Goal: Task Accomplishment & Management: Complete application form

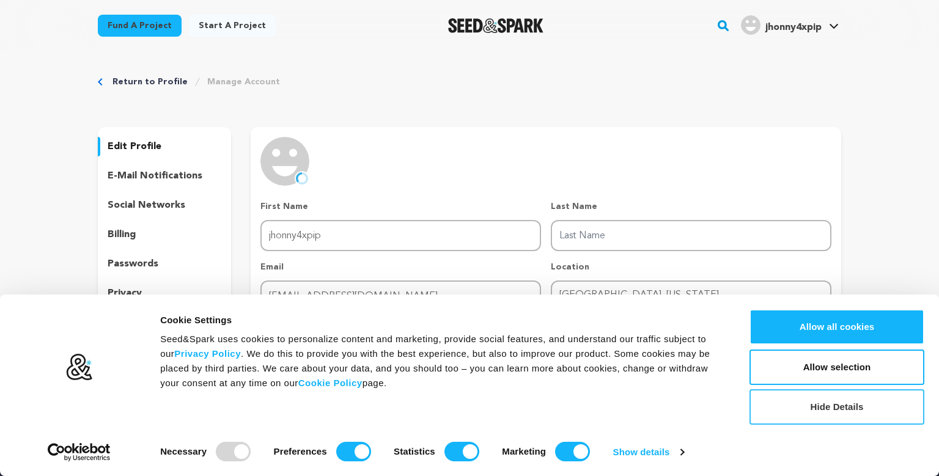
click at [834, 409] on button "Hide Details" at bounding box center [837, 406] width 175 height 35
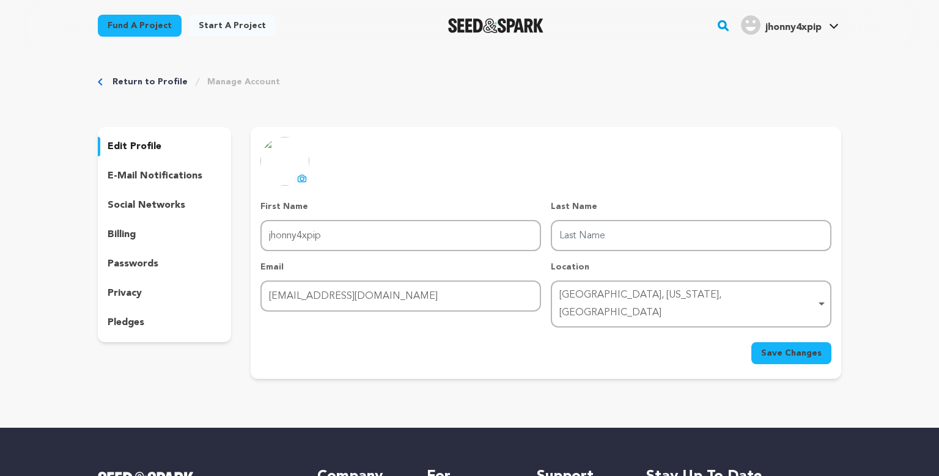
click at [792, 342] on button "Save Changes" at bounding box center [791, 353] width 80 height 22
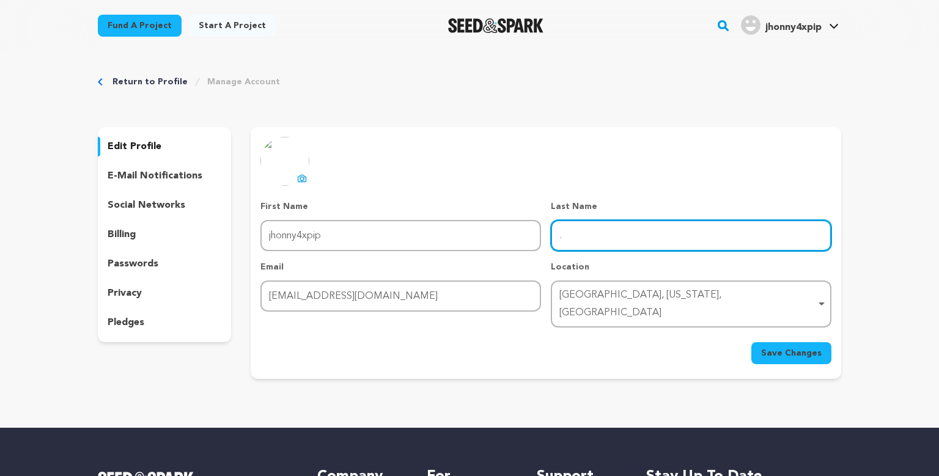
type input "."
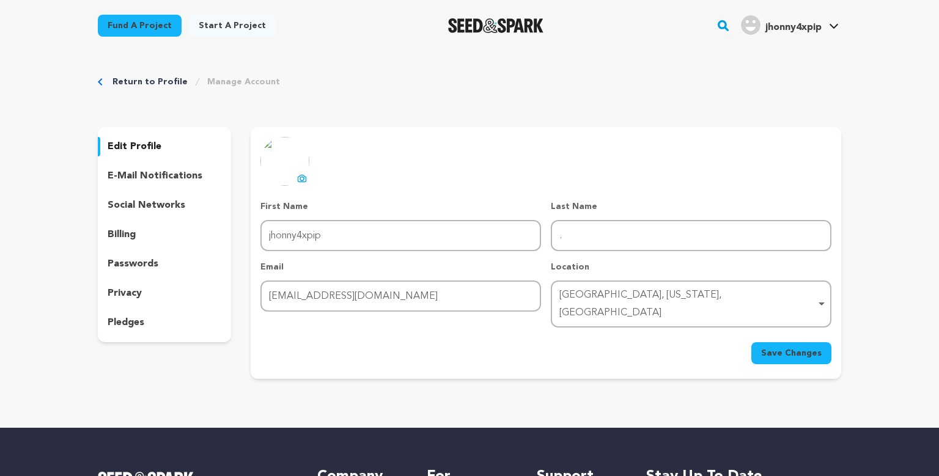
click at [794, 347] on span "Save Changes" at bounding box center [791, 353] width 61 height 12
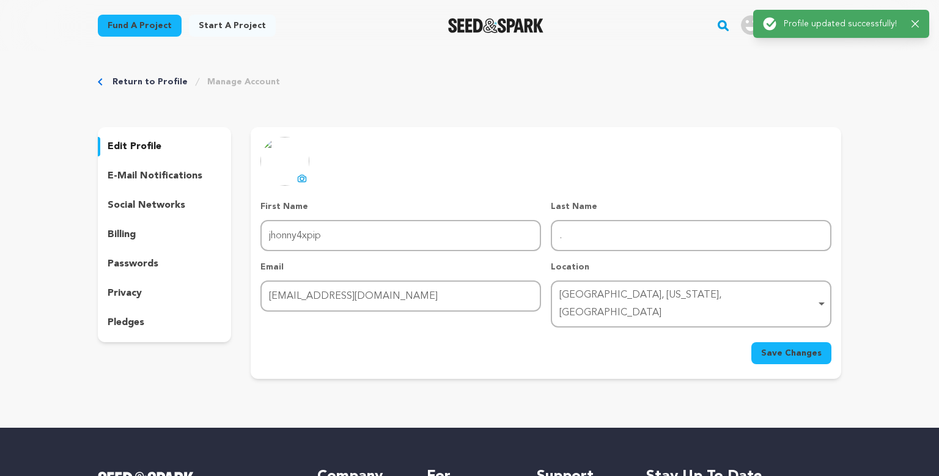
click at [143, 209] on p "social networks" at bounding box center [147, 205] width 78 height 15
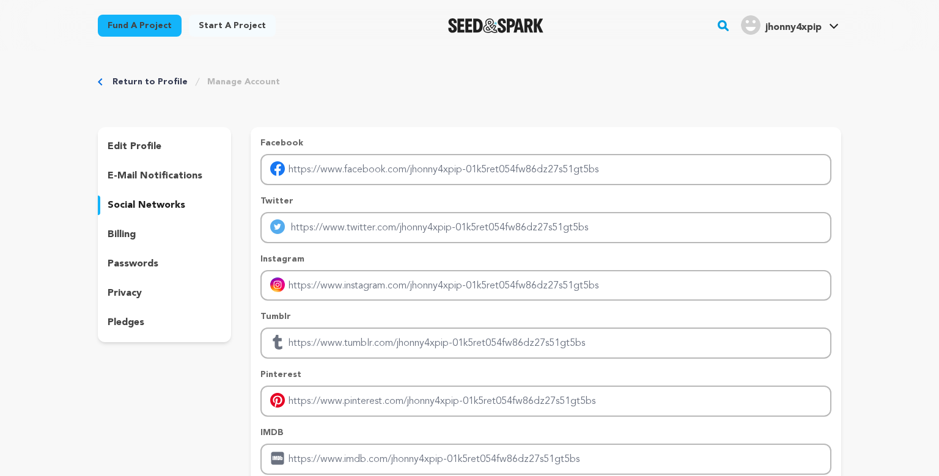
scroll to position [64, 0]
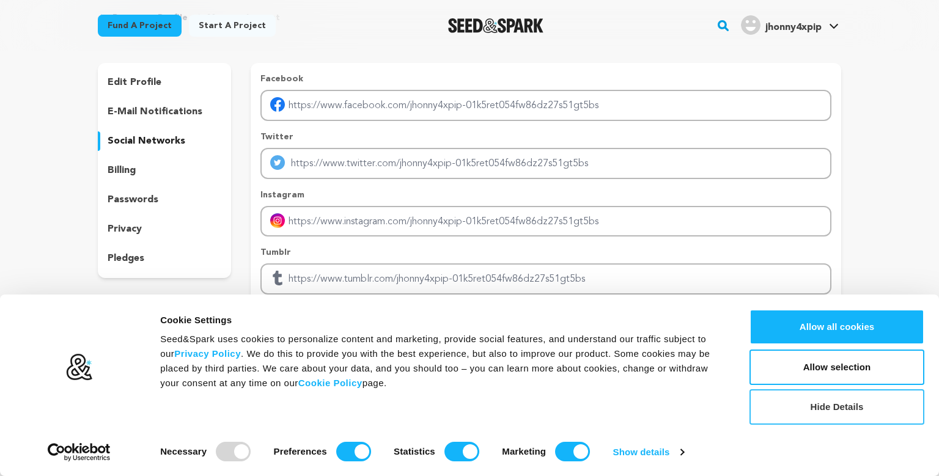
click at [825, 405] on button "Hide Details" at bounding box center [837, 406] width 175 height 35
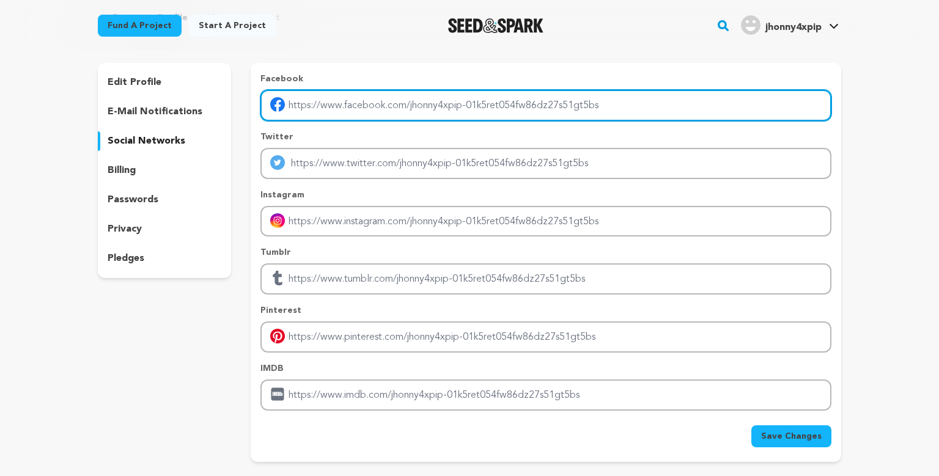
click at [533, 105] on input "Enter facebook profile link" at bounding box center [545, 105] width 571 height 31
drag, startPoint x: 591, startPoint y: 100, endPoint x: 273, endPoint y: 105, distance: 318.6
click at [268, 106] on input "Enter facebook profile link" at bounding box center [545, 105] width 571 height 31
paste input "[URL][DOMAIN_NAME]"
type input "[URL][DOMAIN_NAME]"
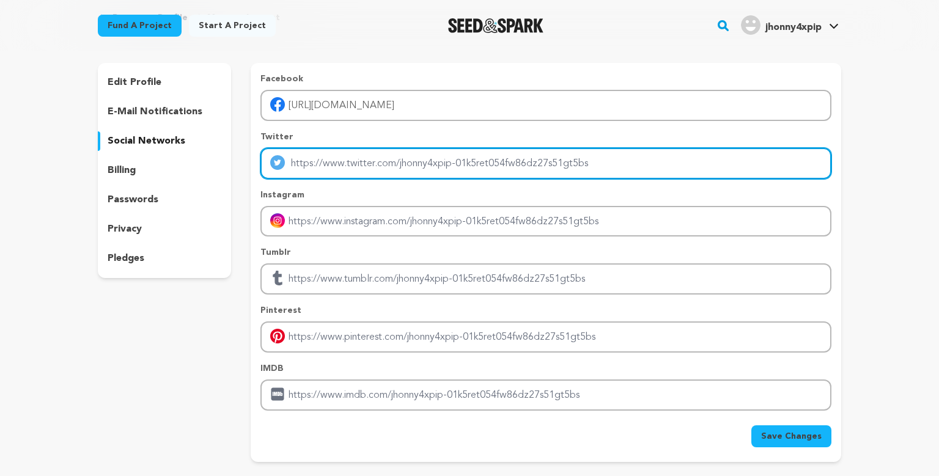
click at [455, 156] on input "Enter twitter profile link" at bounding box center [545, 163] width 571 height 31
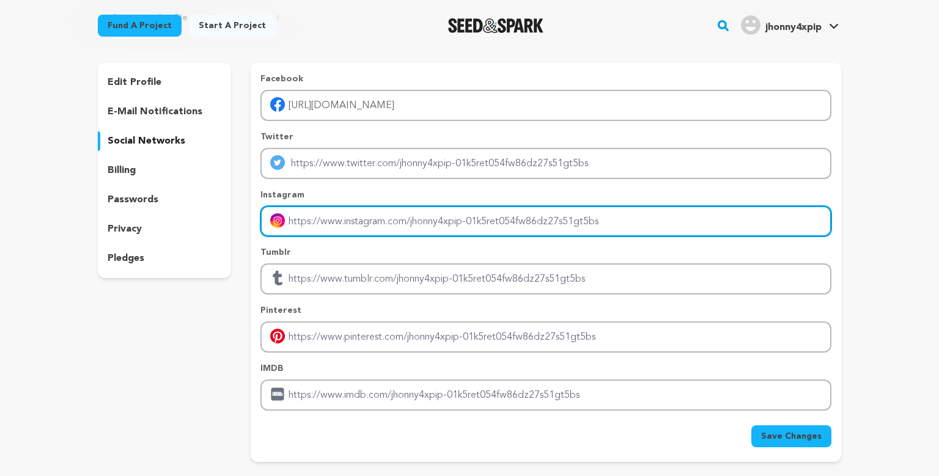
click at [393, 221] on input "Enter instagram handle link" at bounding box center [545, 221] width 571 height 31
paste input "[URL][DOMAIN_NAME]"
type input "[URL][DOMAIN_NAME]"
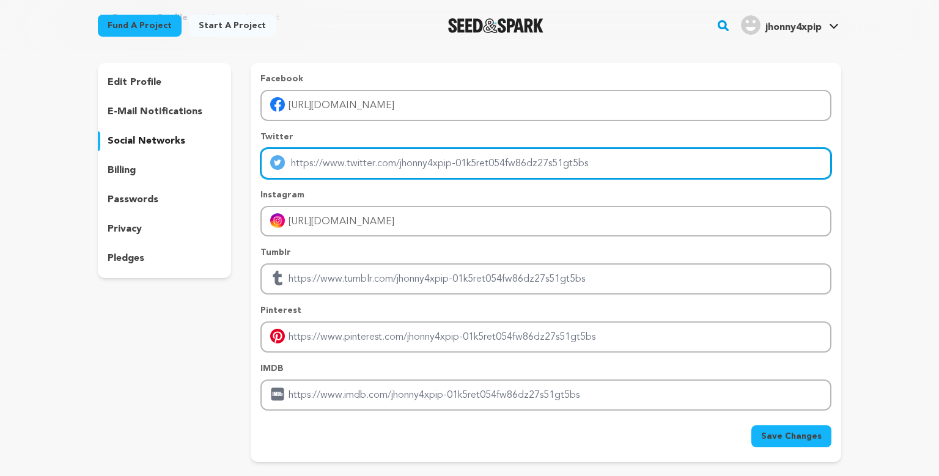
click at [472, 160] on input "Enter twitter profile link" at bounding box center [545, 163] width 571 height 31
paste input "[URL][DOMAIN_NAME]"
type input "[URL][DOMAIN_NAME]"
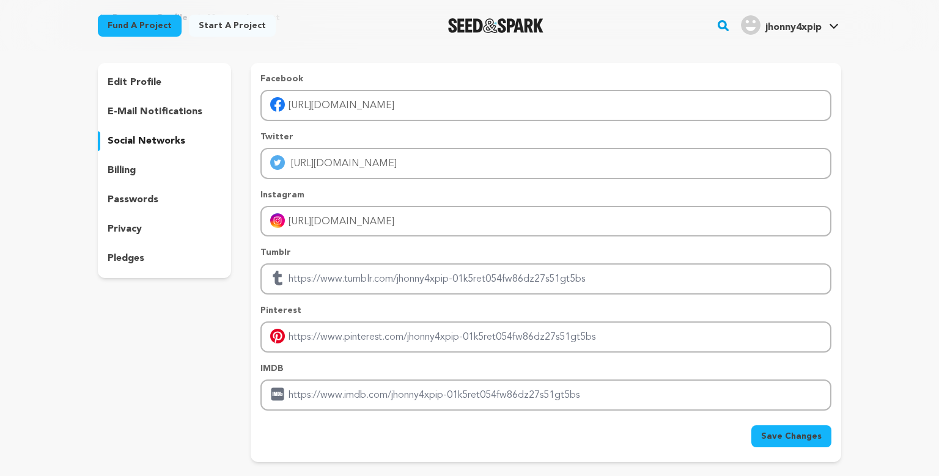
click at [820, 433] on span "Save Changes" at bounding box center [791, 436] width 61 height 12
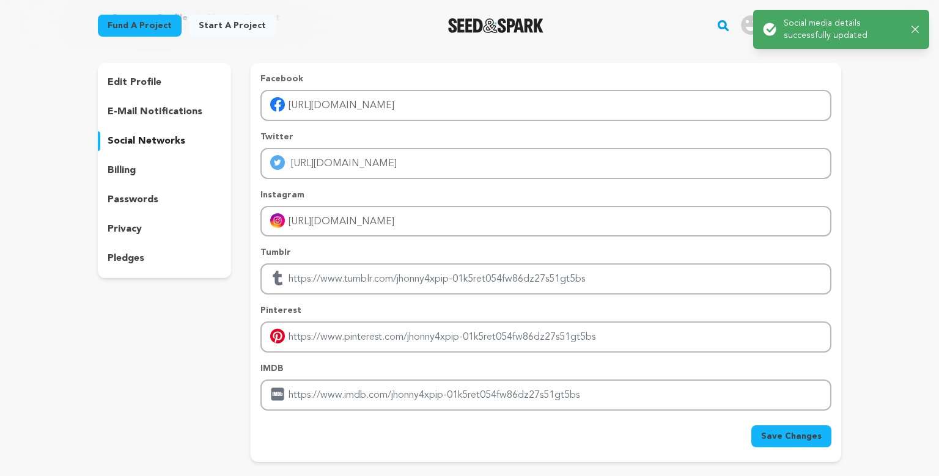
click at [183, 205] on div "passwords" at bounding box center [164, 200] width 133 height 20
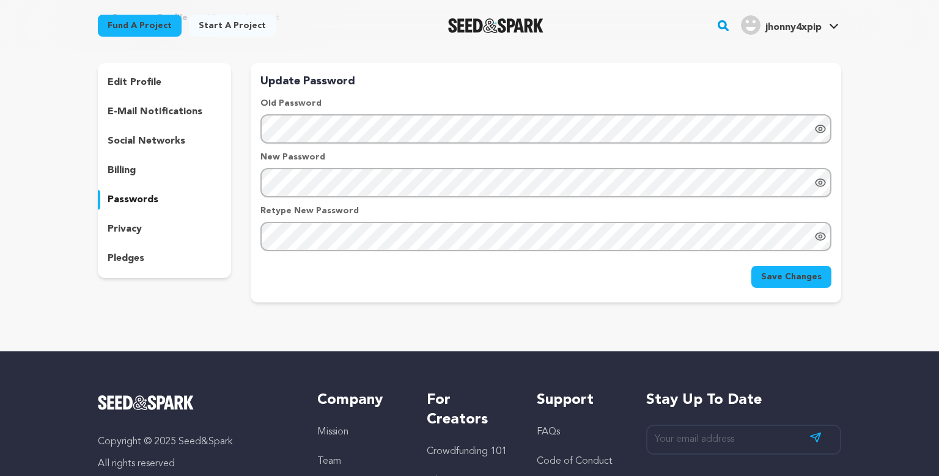
click at [182, 224] on div "privacy" at bounding box center [164, 230] width 133 height 20
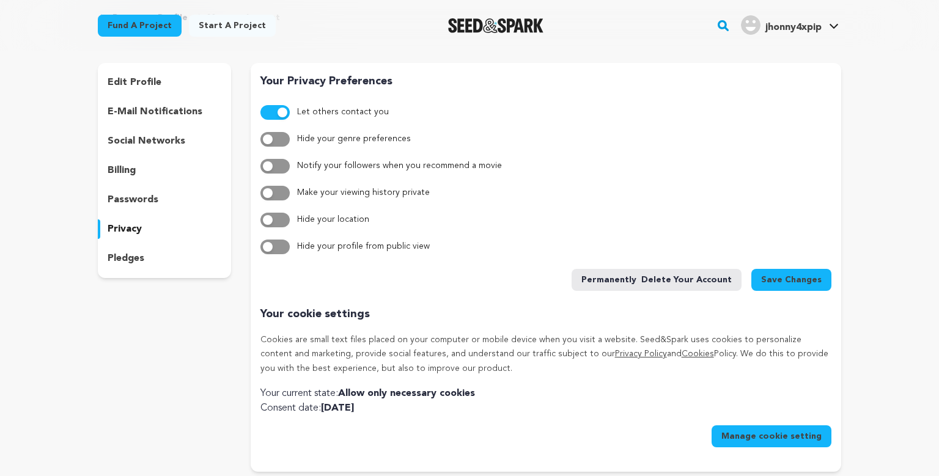
click at [181, 256] on div "pledges" at bounding box center [164, 259] width 133 height 20
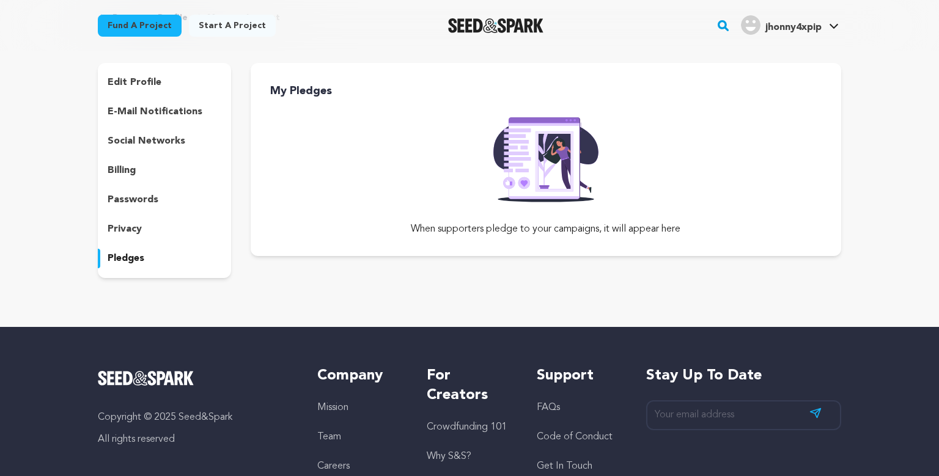
drag, startPoint x: 166, startPoint y: 136, endPoint x: 165, endPoint y: 124, distance: 12.2
click at [164, 135] on p "social networks" at bounding box center [147, 141] width 78 height 15
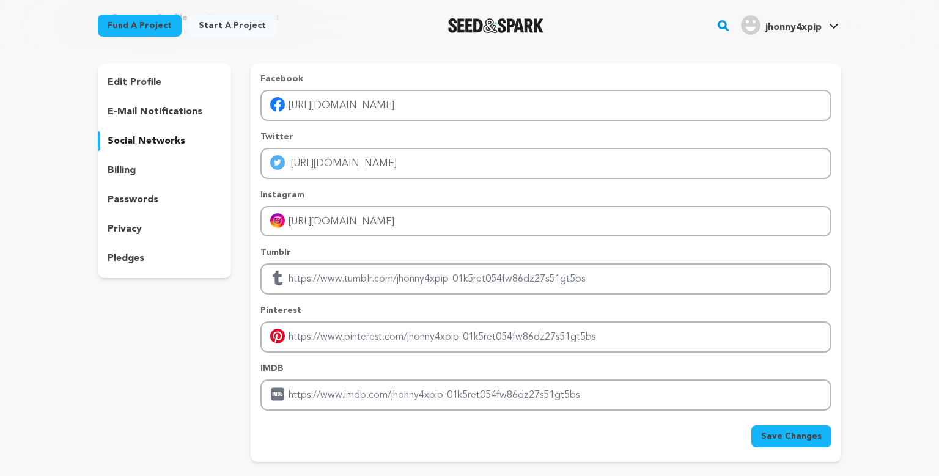
click at [196, 79] on div "edit profile" at bounding box center [164, 83] width 133 height 20
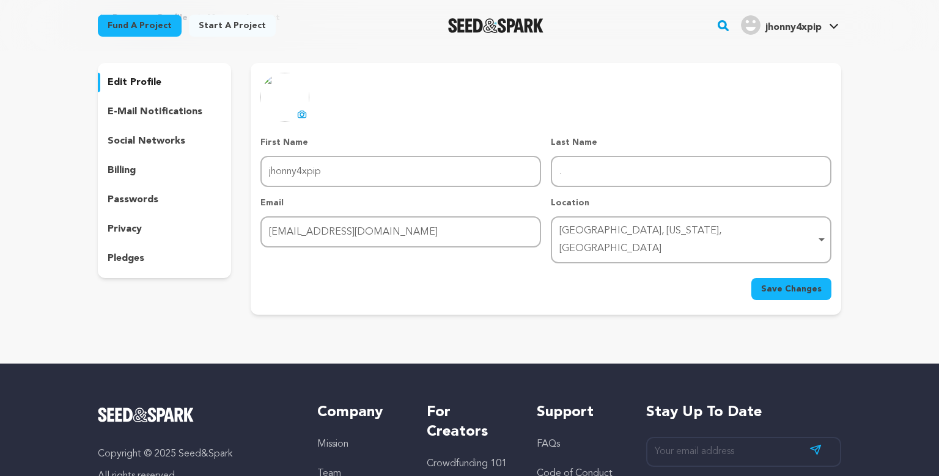
click at [806, 283] on span "Save Changes" at bounding box center [791, 289] width 61 height 12
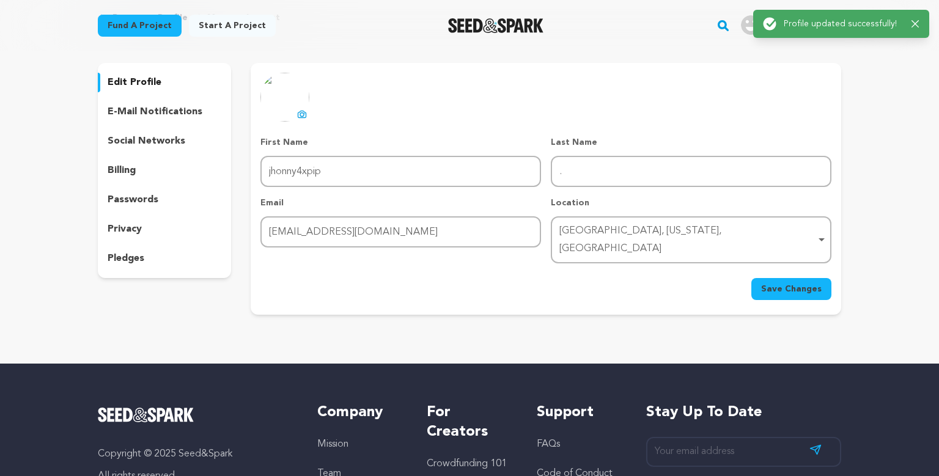
click at [221, 20] on link "Start a project" at bounding box center [232, 26] width 87 height 22
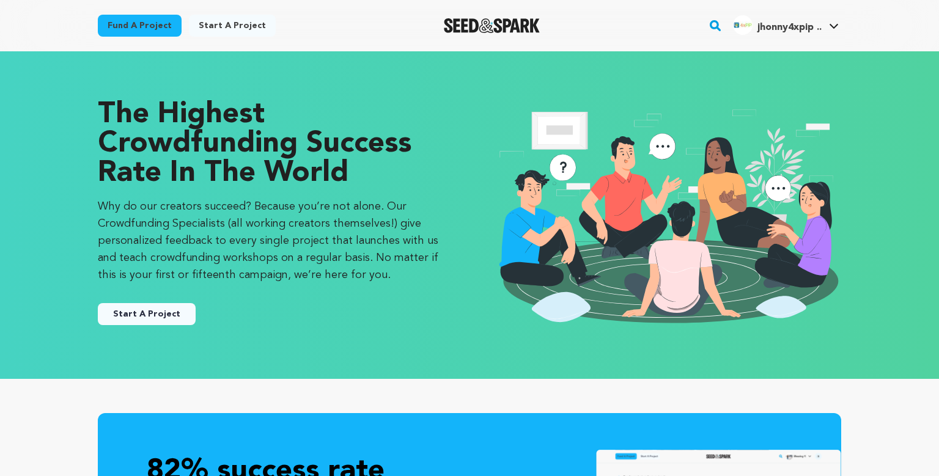
click at [150, 318] on button "Start A Project" at bounding box center [147, 314] width 98 height 22
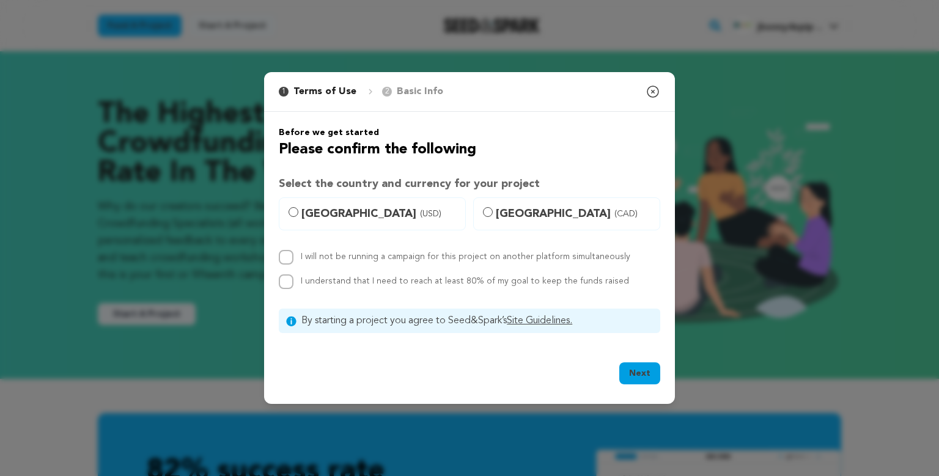
click at [320, 260] on label "I will not be running a campaign for this project on another platform simultane…" at bounding box center [466, 257] width 330 height 9
click at [293, 260] on input "I will not be running a campaign for this project on another platform simultane…" at bounding box center [286, 257] width 15 height 15
checkbox input "true"
click at [323, 222] on span "United States (USD)" at bounding box center [379, 213] width 157 height 17
click at [298, 217] on input "United States (USD)" at bounding box center [294, 212] width 10 height 10
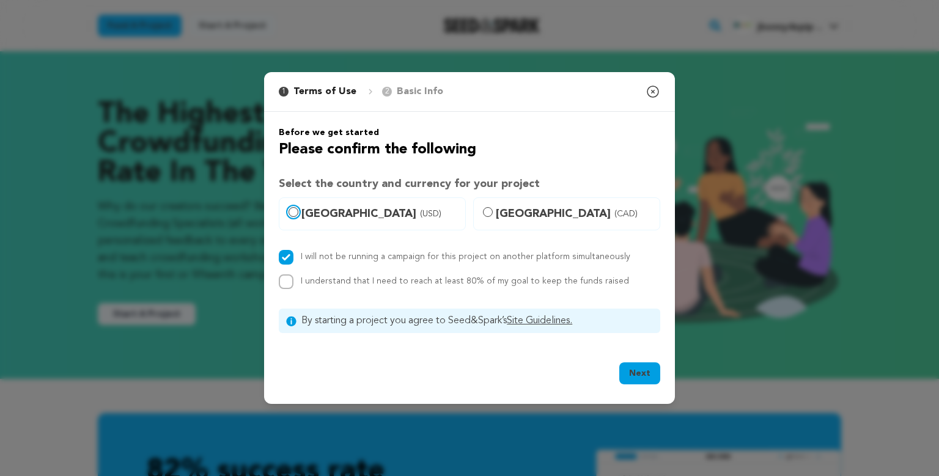
radio input "true"
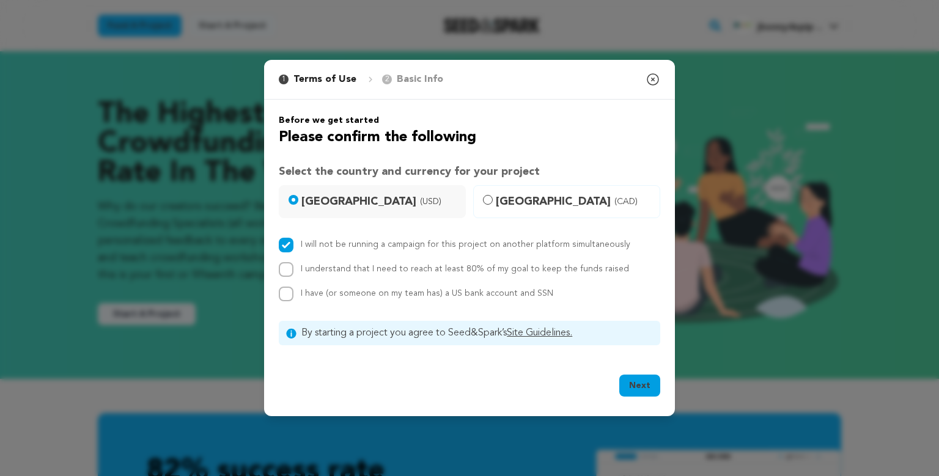
click at [321, 270] on label "I understand that I need to reach at least 80% of my goal to keep the funds rai…" at bounding box center [465, 269] width 328 height 9
click at [293, 270] on input "I understand that I need to reach at least 80% of my goal to keep the funds rai…" at bounding box center [286, 269] width 15 height 15
checkbox input "true"
click at [328, 291] on span "I have (or someone on my team has) a US bank account and SSN" at bounding box center [427, 293] width 253 height 9
click at [293, 291] on input "I have (or someone on my team has) a US bank account and SSN" at bounding box center [286, 294] width 15 height 15
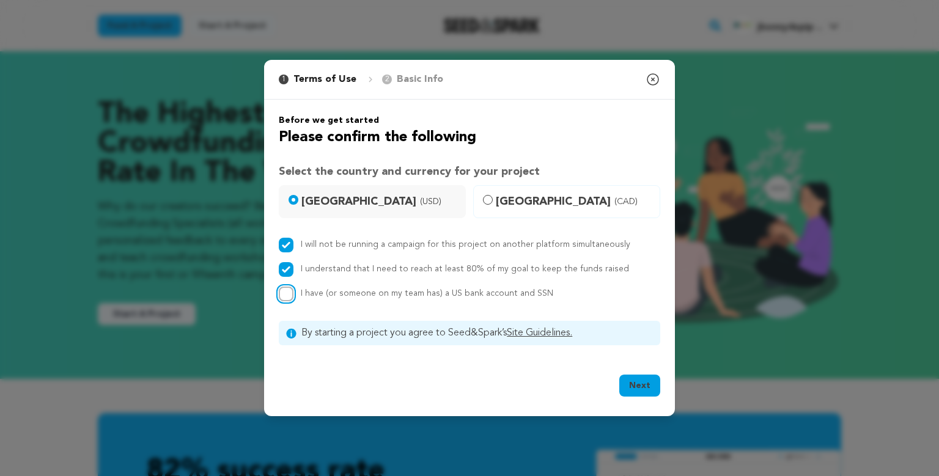
checkbox input "true"
click at [632, 388] on button "Next" at bounding box center [639, 386] width 41 height 22
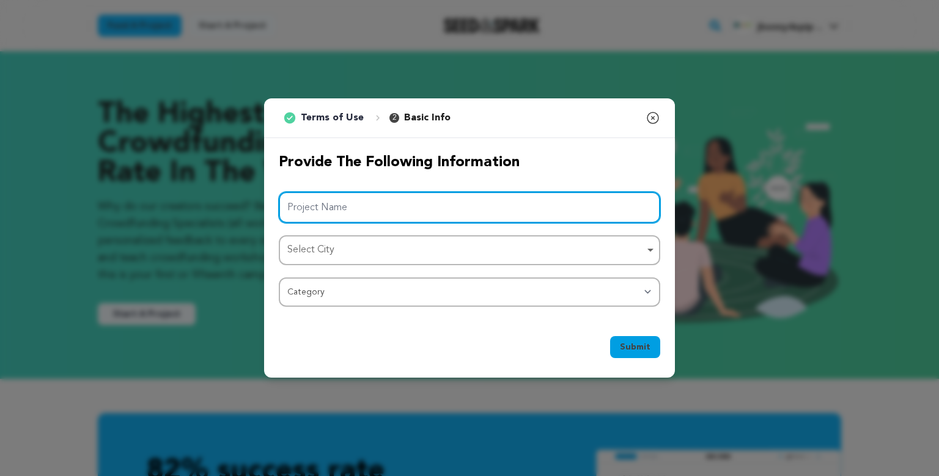
click at [504, 218] on input "Project Name" at bounding box center [470, 207] width 382 height 31
click at [503, 246] on div "Select City Remove item" at bounding box center [465, 251] width 357 height 18
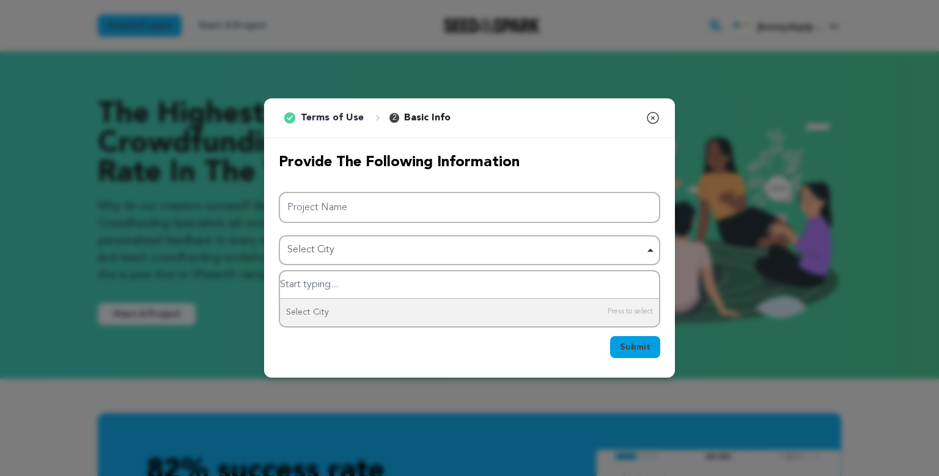
click at [504, 251] on div "Select City Remove item" at bounding box center [465, 251] width 357 height 18
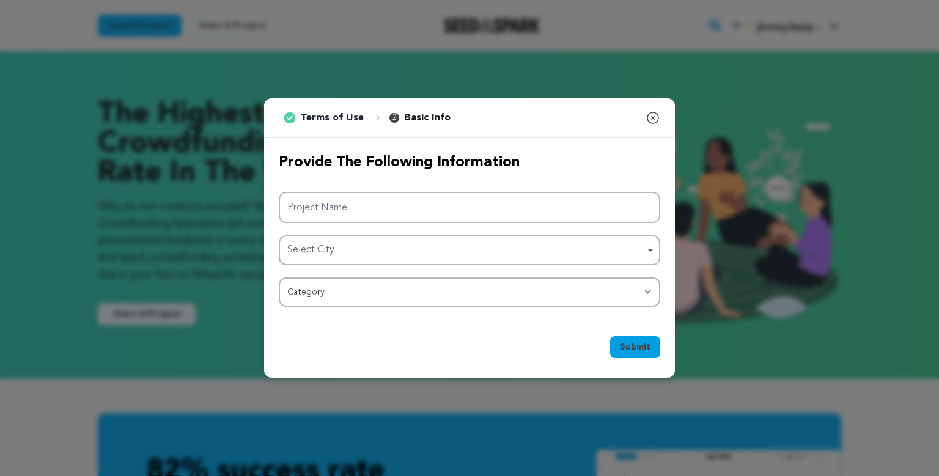
click at [656, 120] on icon "button" at bounding box center [653, 118] width 15 height 15
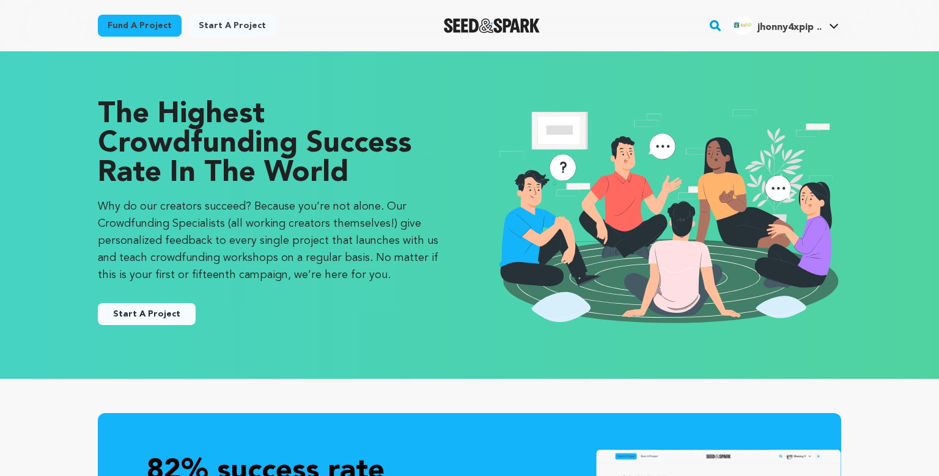
click at [166, 315] on button "Start A Project" at bounding box center [147, 314] width 98 height 22
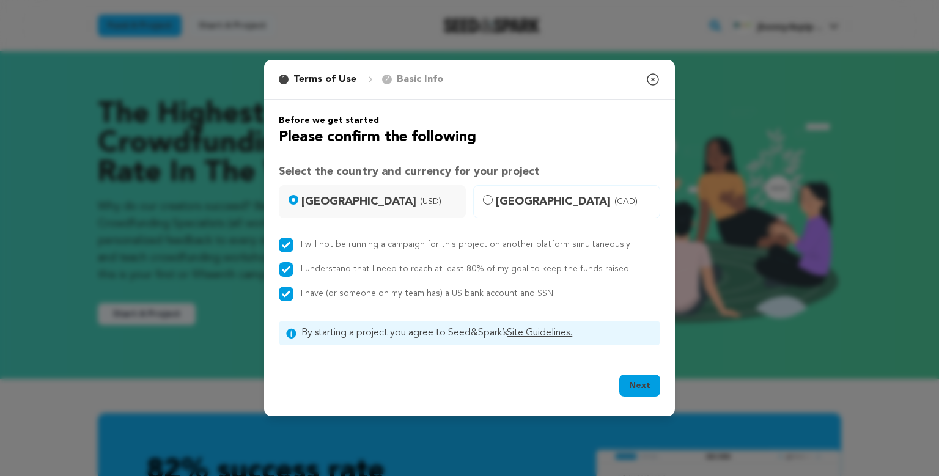
click at [636, 388] on button "Next" at bounding box center [639, 386] width 41 height 22
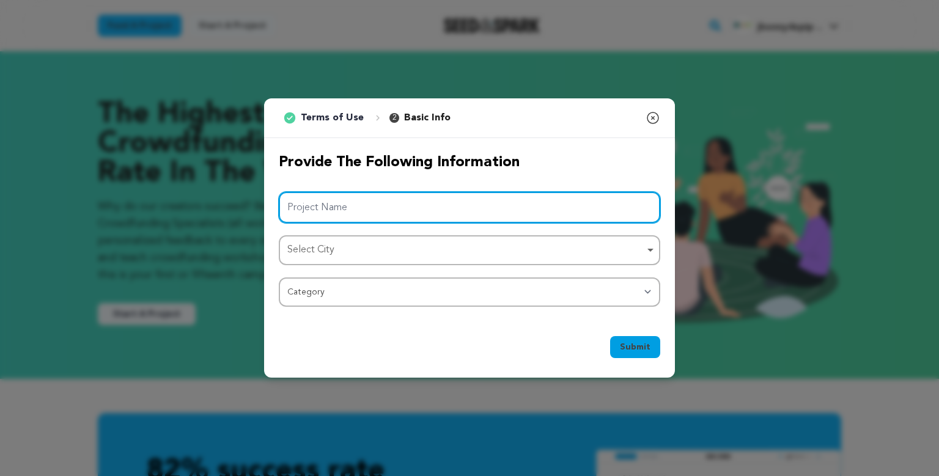
click at [459, 209] on input "Project Name" at bounding box center [470, 207] width 382 height 31
click at [435, 251] on div "Select City Remove item" at bounding box center [465, 251] width 357 height 18
type input "4xpip"
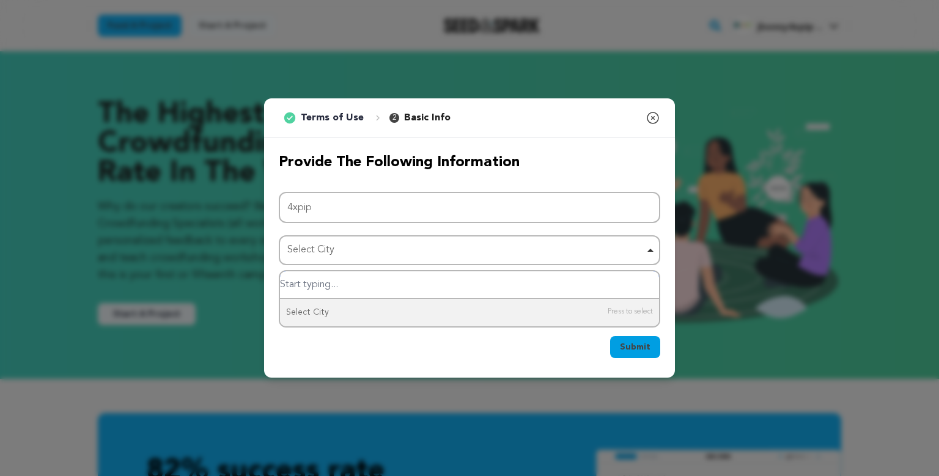
click at [397, 285] on input "Select City" at bounding box center [469, 285] width 379 height 28
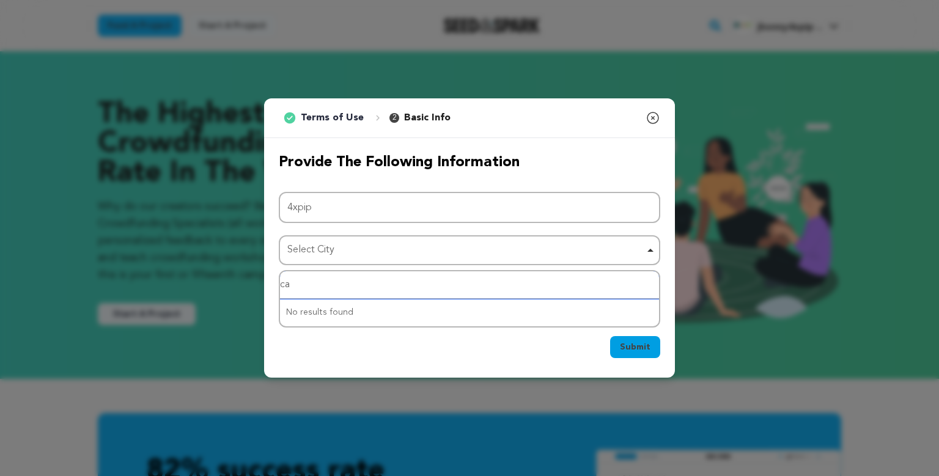
type input "c"
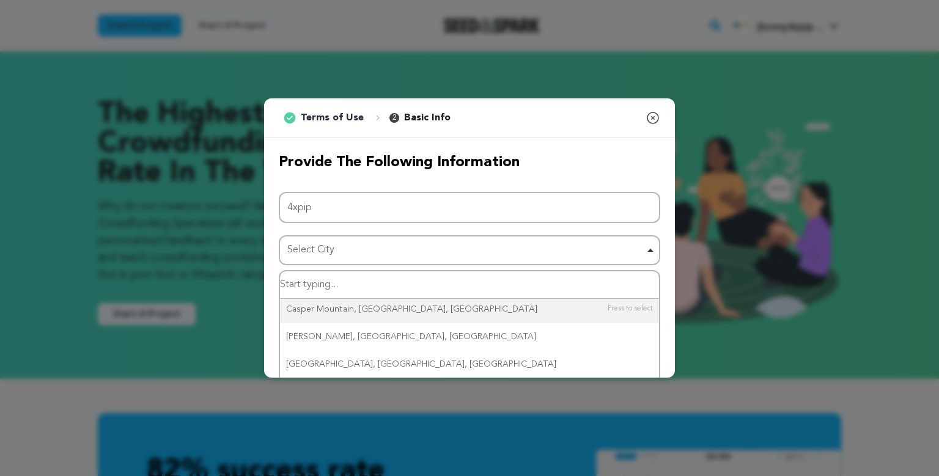
scroll to position [120, 0]
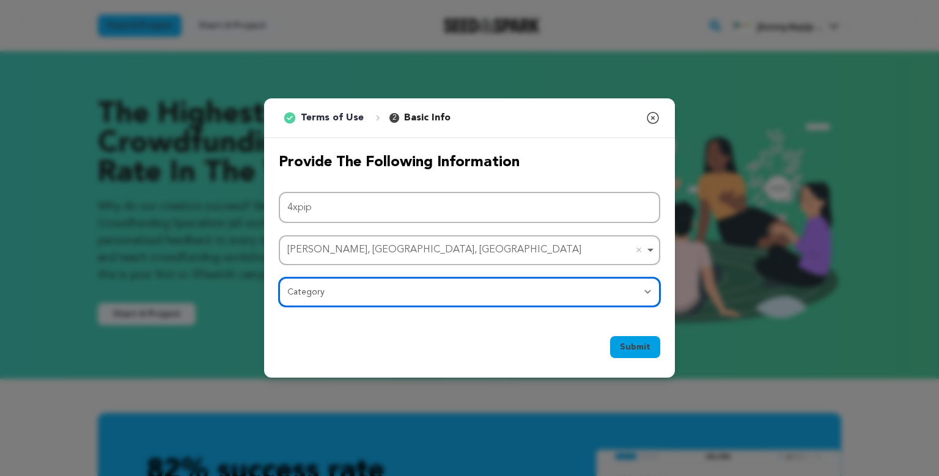
click at [279, 278] on select "Category Film Feature Film Short Series Film Festival Company Music Video VR Ex…" at bounding box center [470, 292] width 382 height 29
select select "382"
click option "Film Feature" at bounding box center [0, 0] width 0 height 0
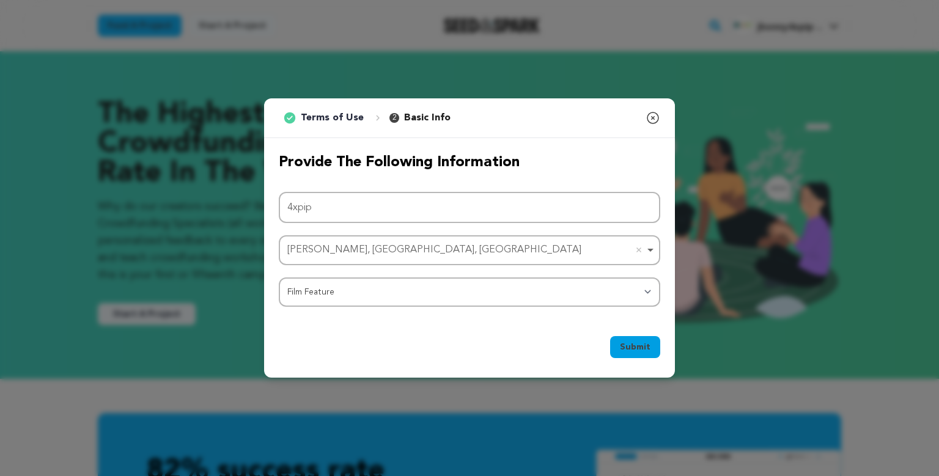
click at [449, 345] on div "Submit Ok, Got it" at bounding box center [469, 350] width 411 height 56
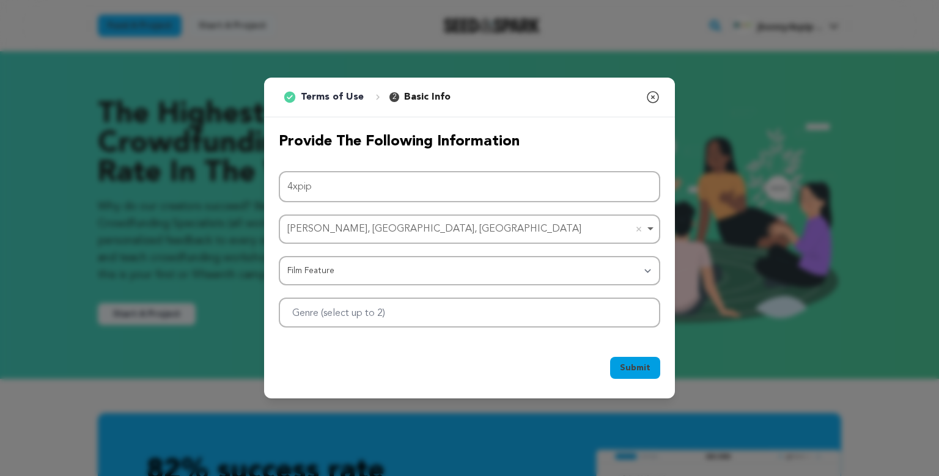
click at [638, 372] on span "Submit" at bounding box center [635, 368] width 31 height 12
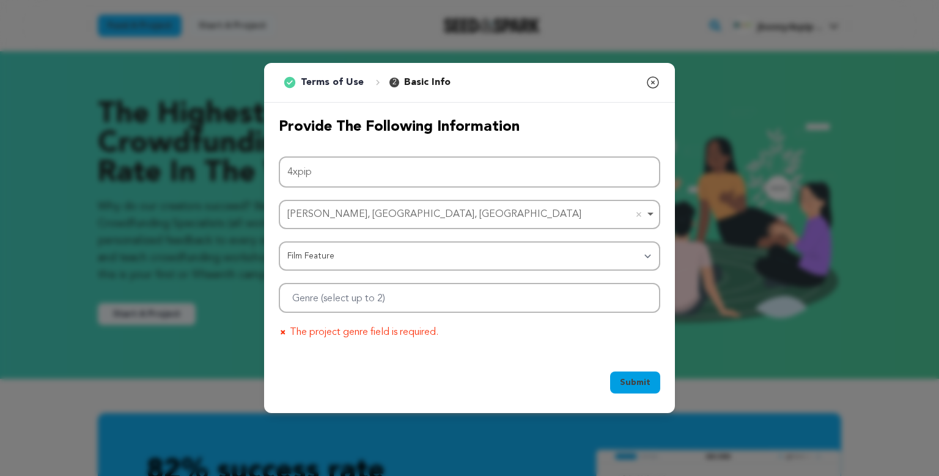
click at [429, 306] on div at bounding box center [470, 298] width 382 height 30
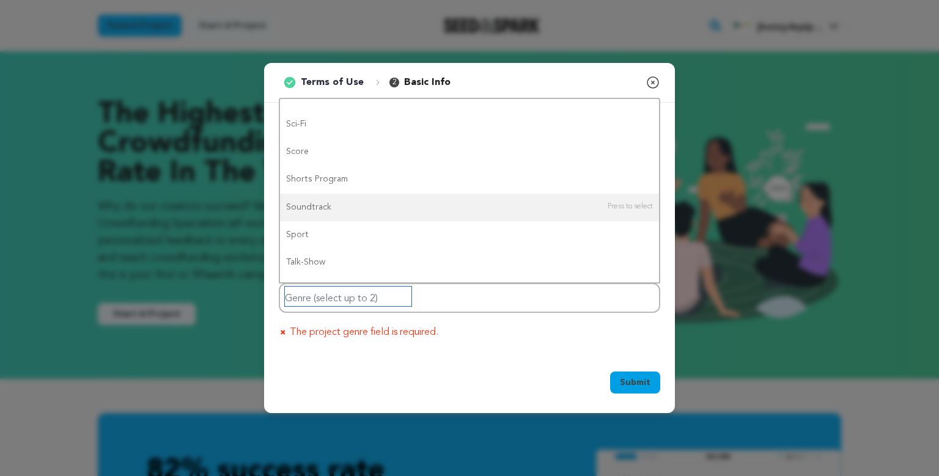
scroll to position [977, 0]
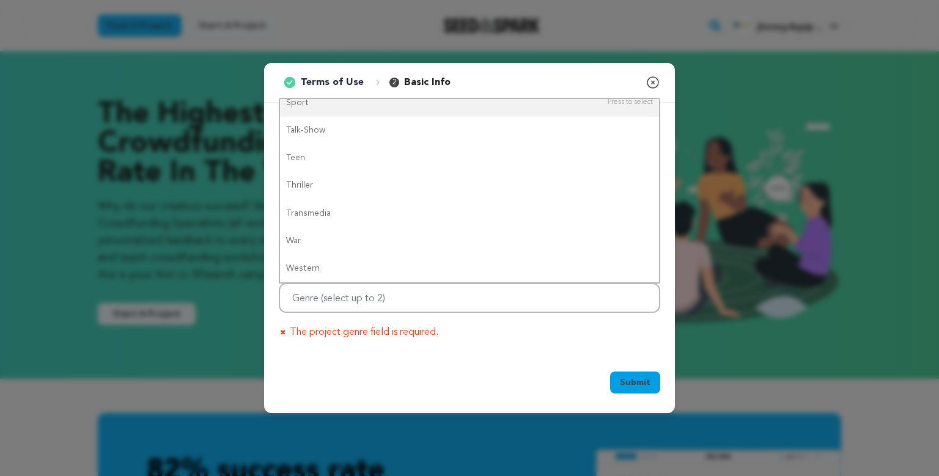
click at [651, 81] on icon "button" at bounding box center [653, 82] width 15 height 15
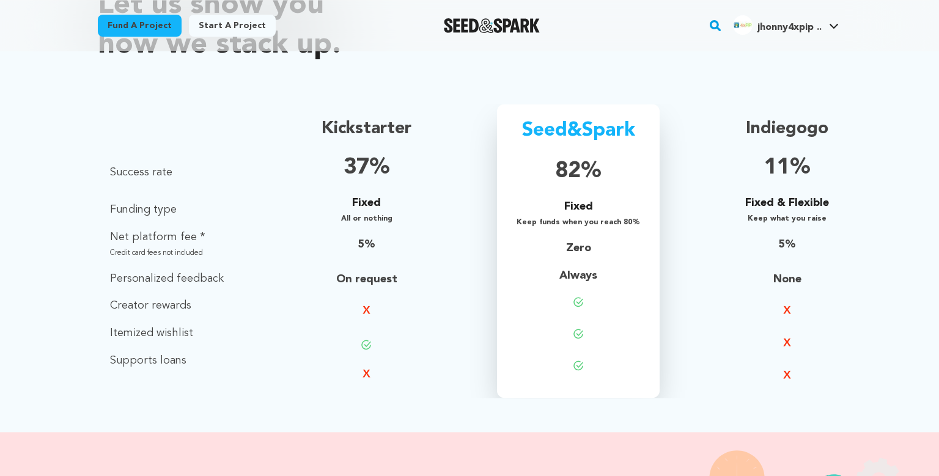
scroll to position [839, 0]
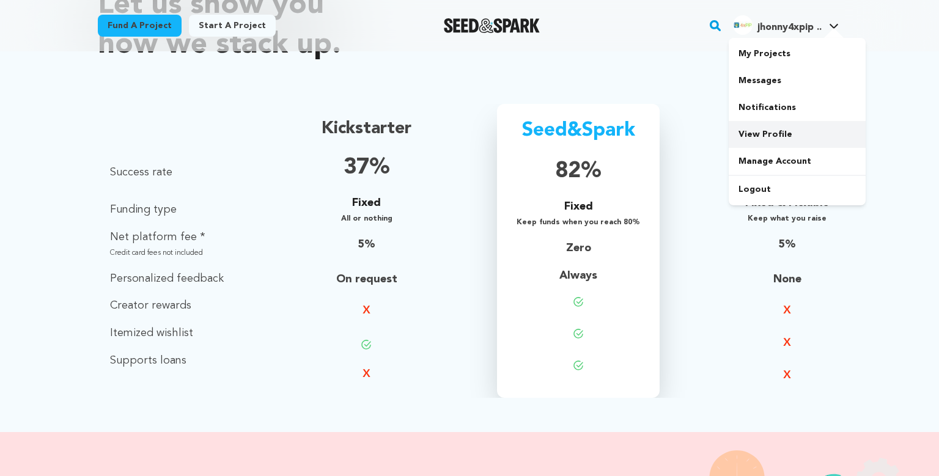
click at [781, 126] on link "View Profile" at bounding box center [797, 134] width 137 height 27
